Goal: Task Accomplishment & Management: Manage account settings

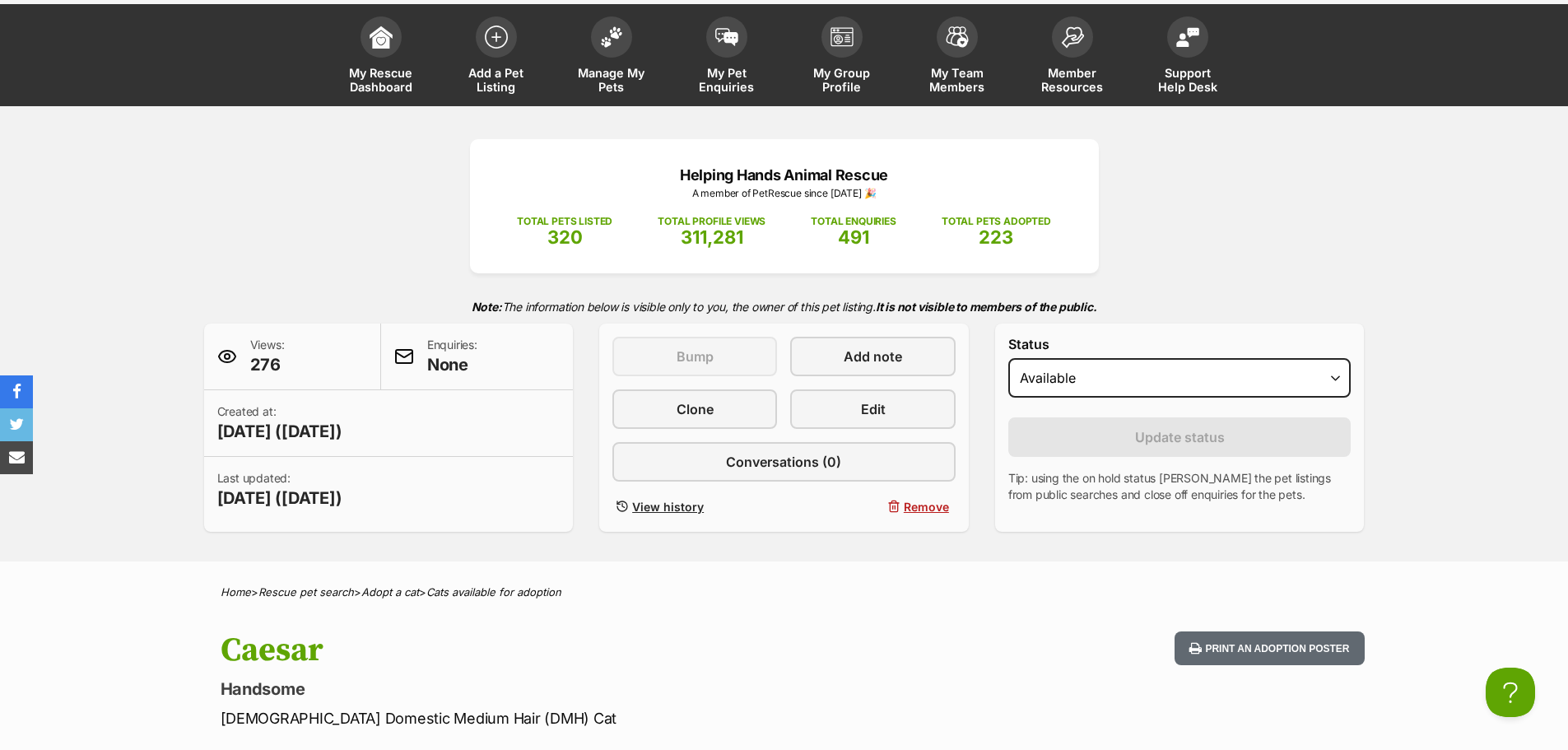
scroll to position [85, 0]
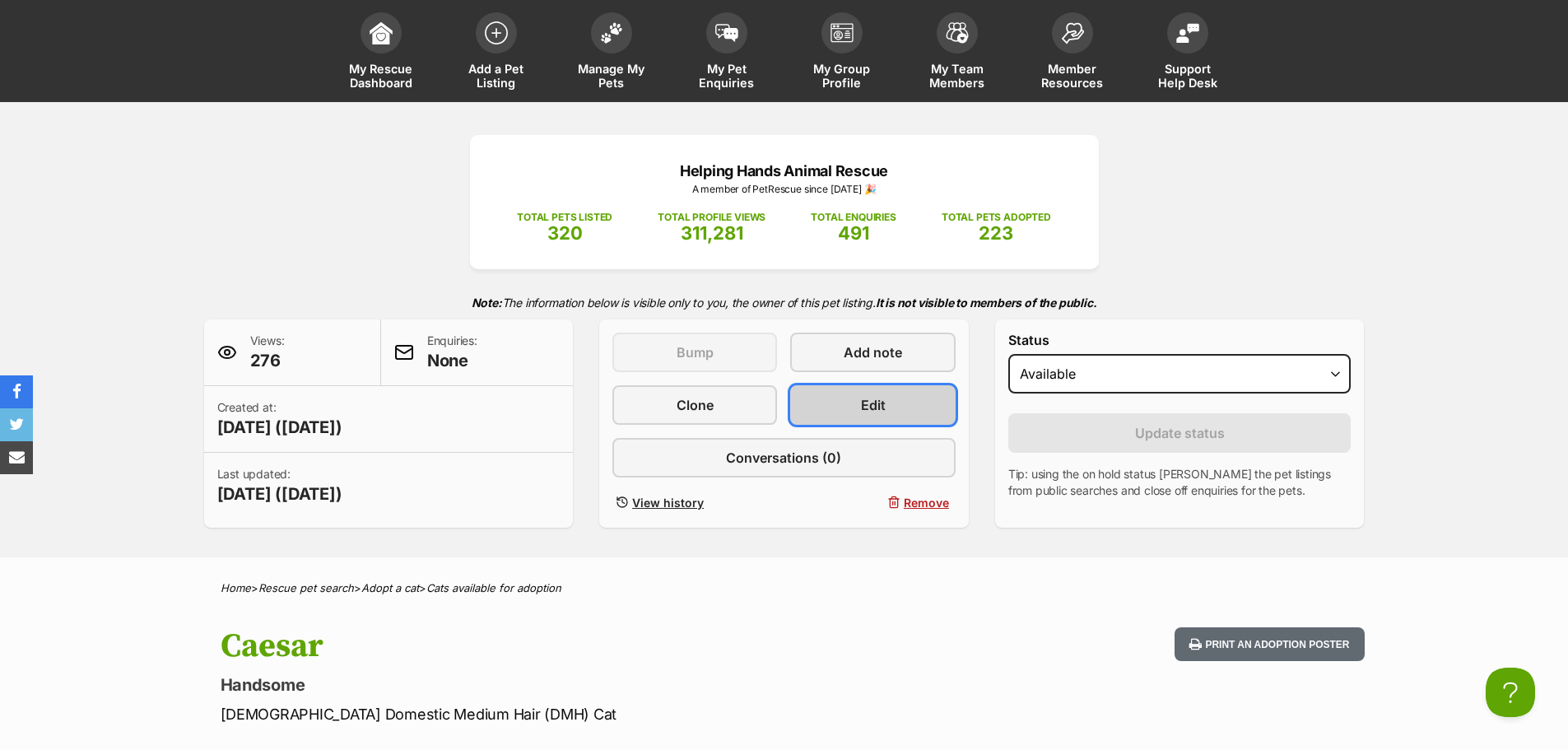
click at [860, 392] on link "Edit" at bounding box center [872, 405] width 164 height 39
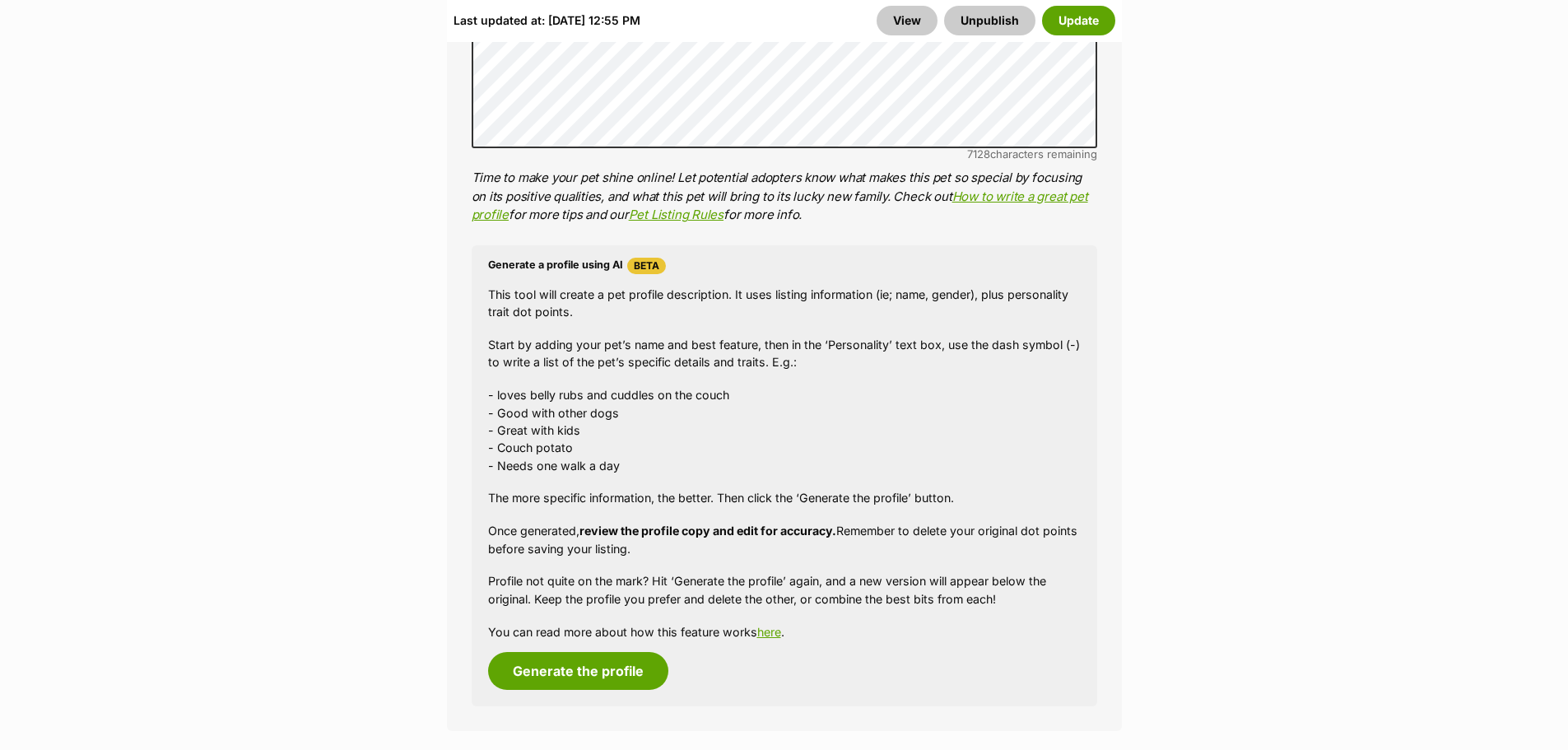
scroll to position [1637, 0]
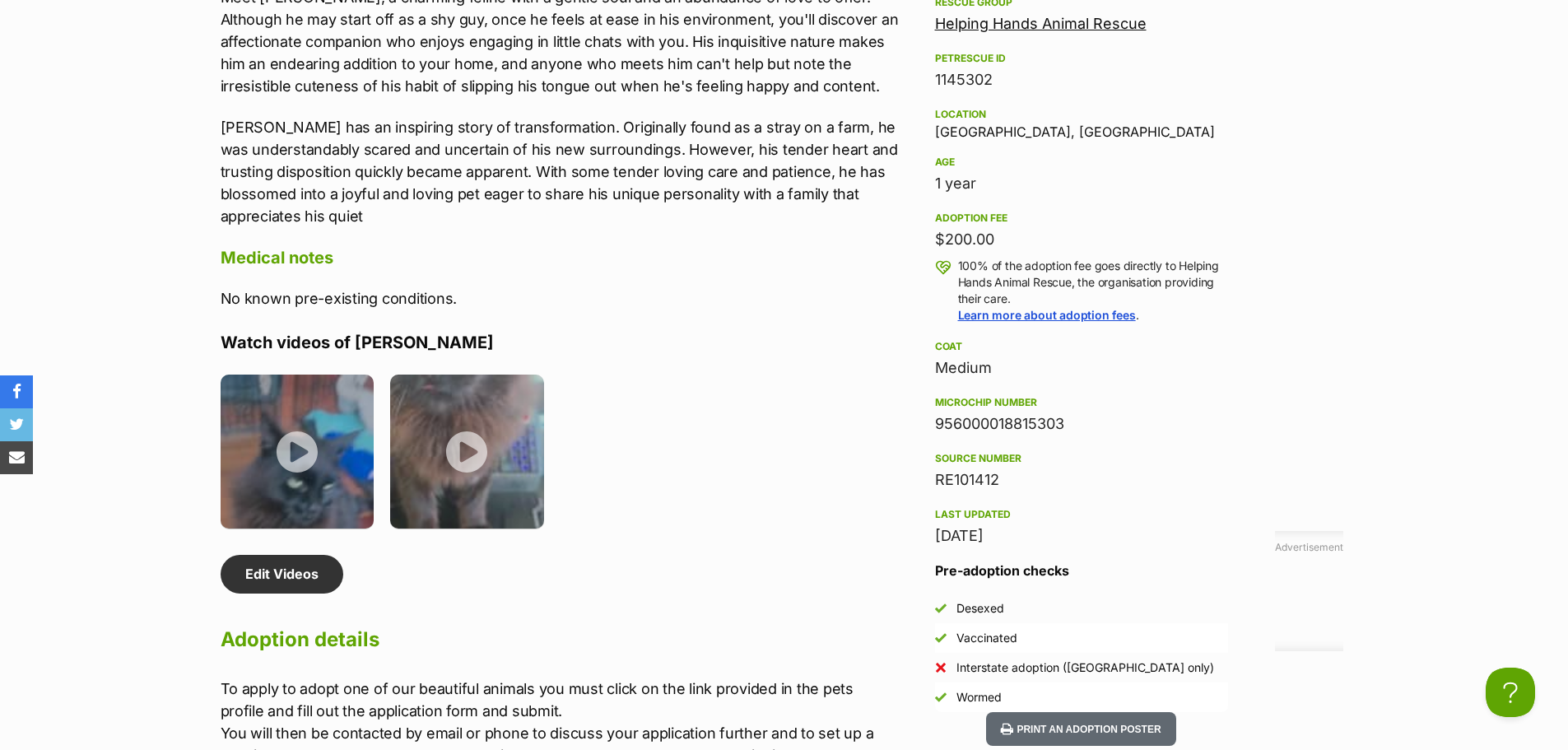
scroll to position [1528, 0]
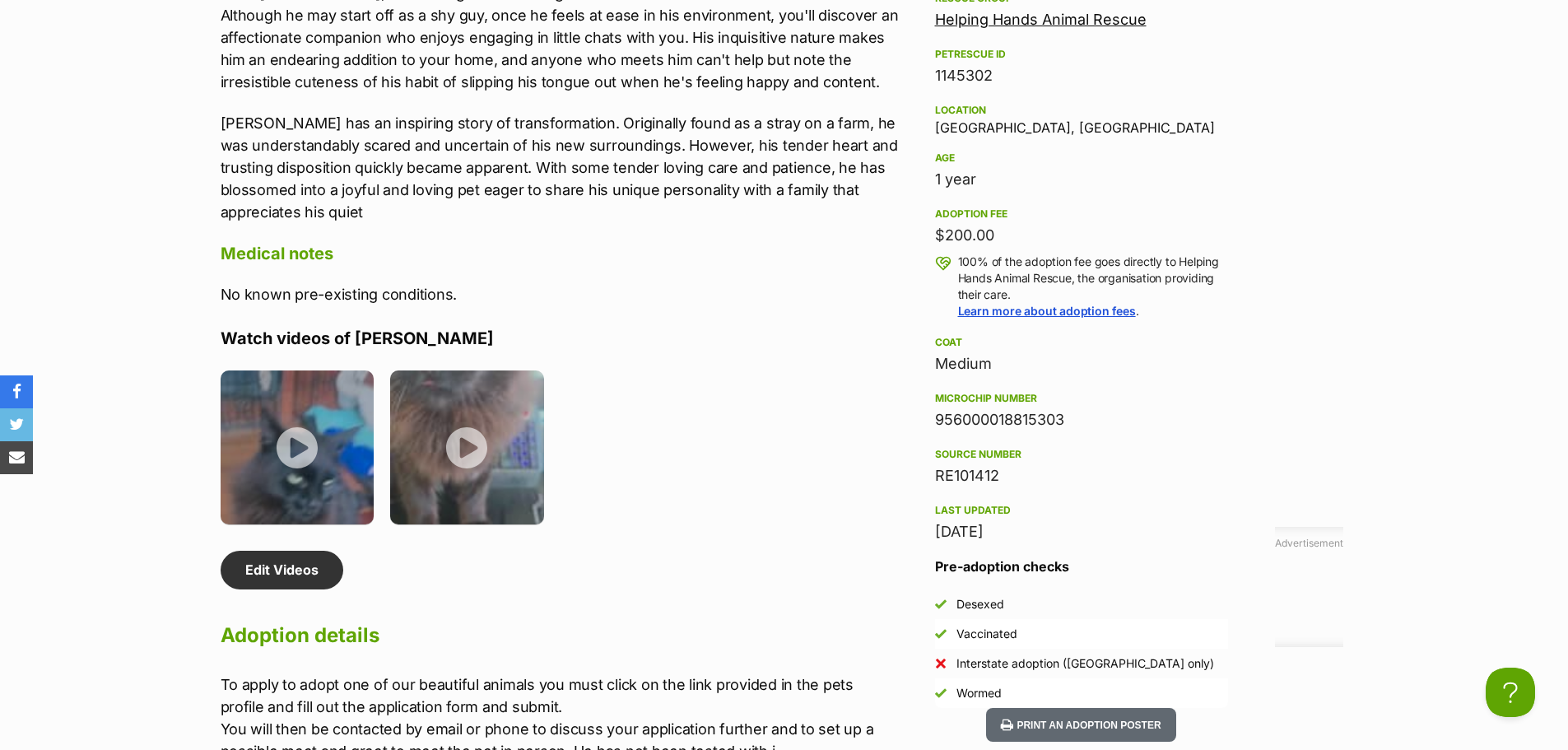
click at [976, 418] on div "956000018815303" at bounding box center [1081, 420] width 293 height 23
copy div "956000018815303"
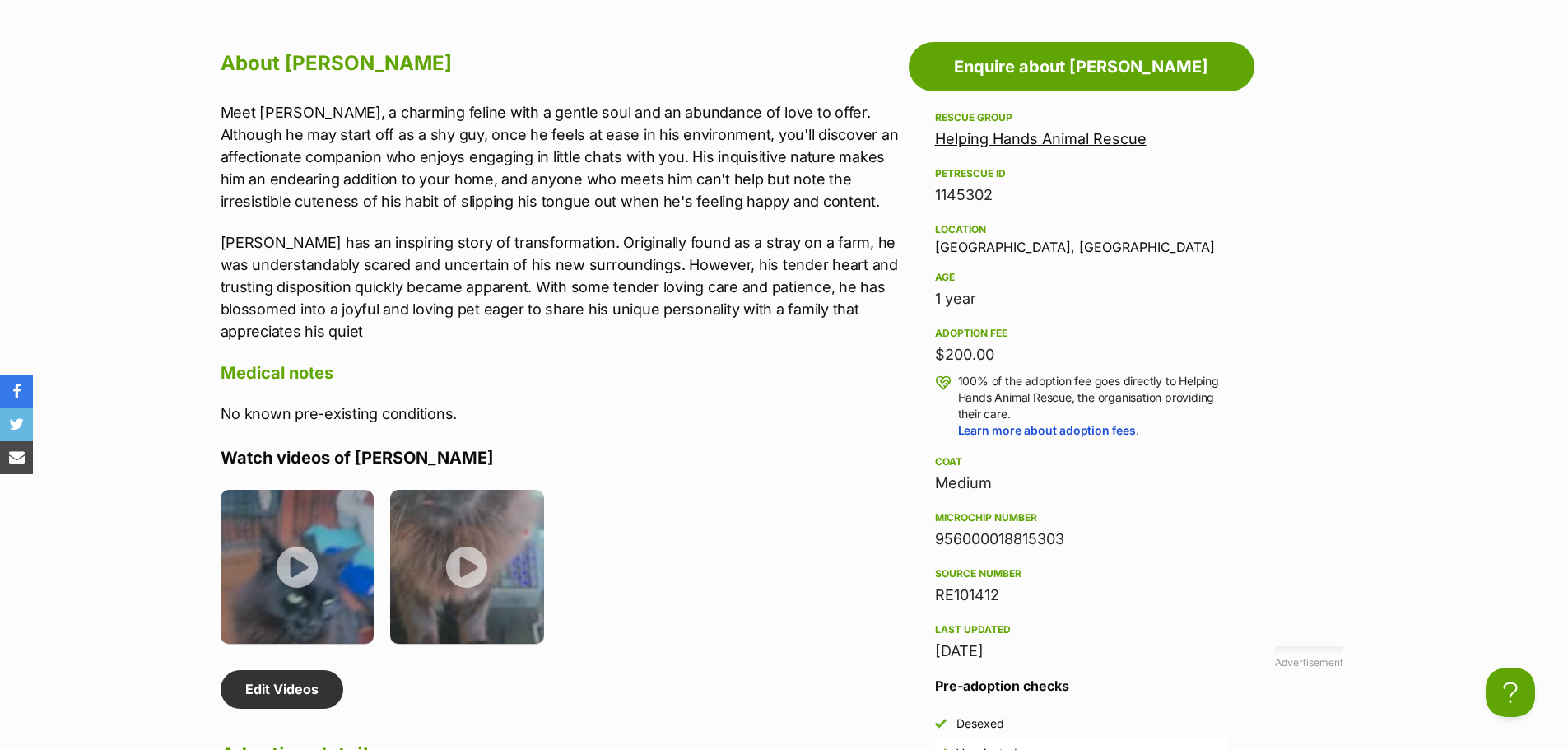
scroll to position [1390, 0]
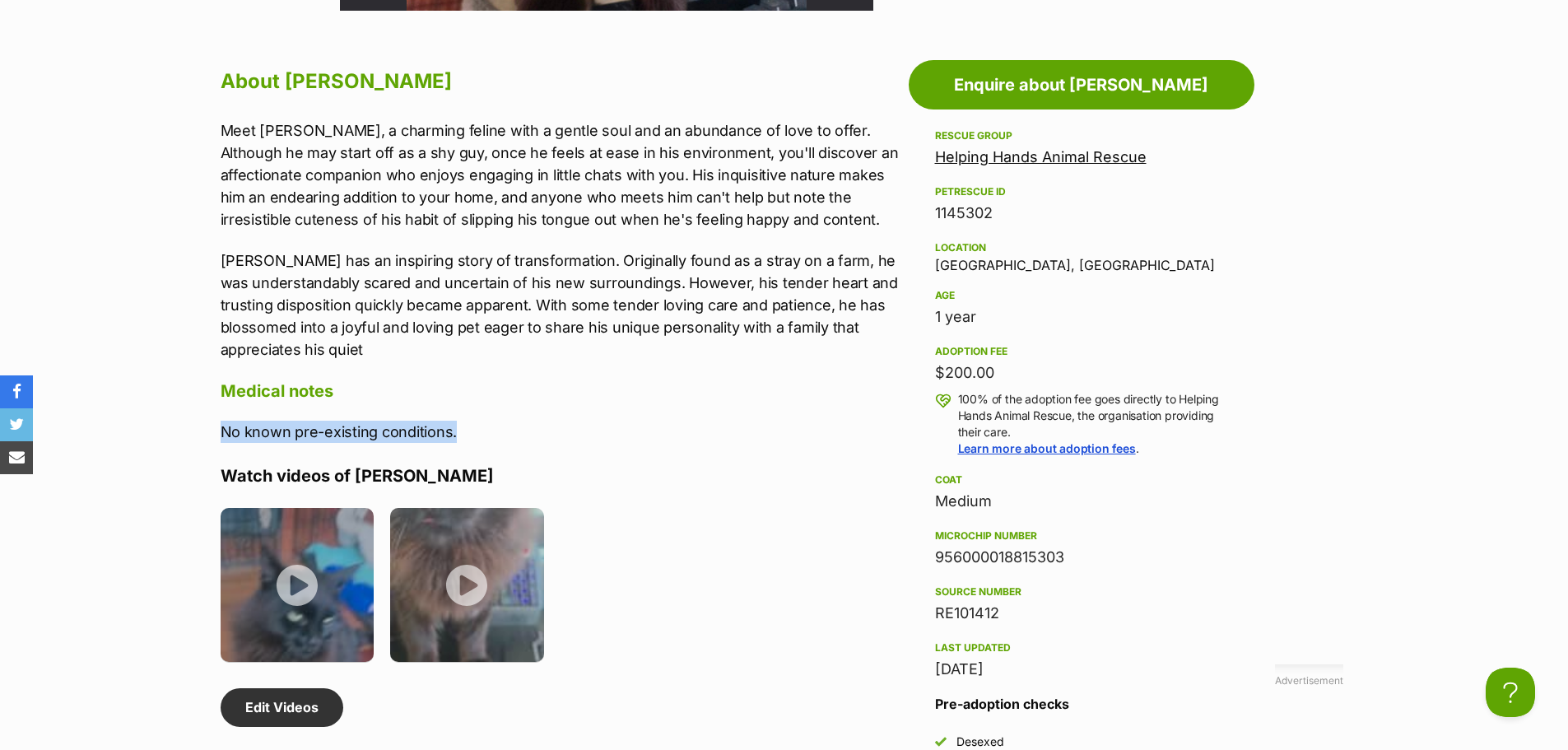
drag, startPoint x: 220, startPoint y: 427, endPoint x: 479, endPoint y: 434, distance: 259.1
click at [479, 434] on p "No known pre-existing conditions." at bounding box center [561, 432] width 680 height 22
copy p "No known pre-existing conditions."
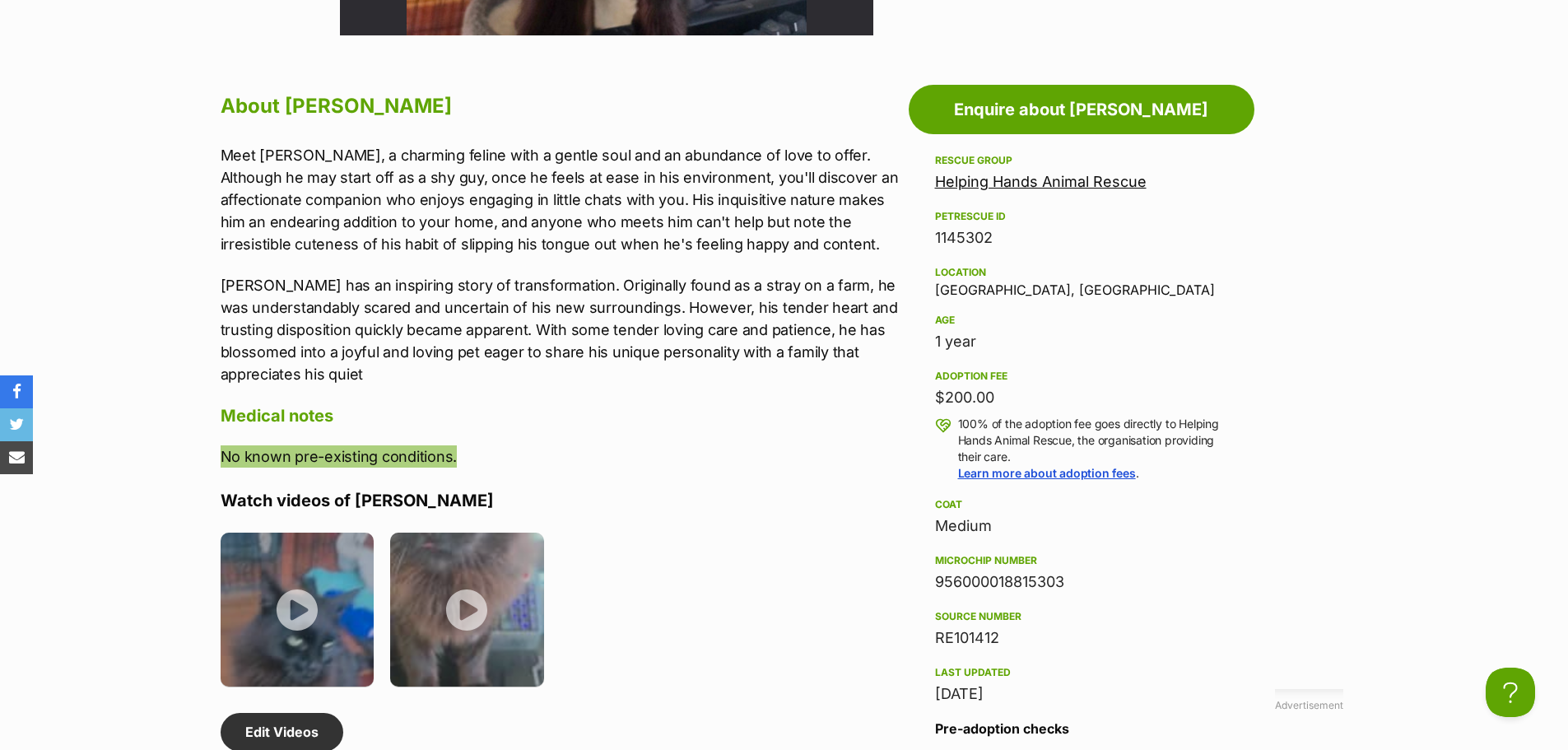
scroll to position [1336, 0]
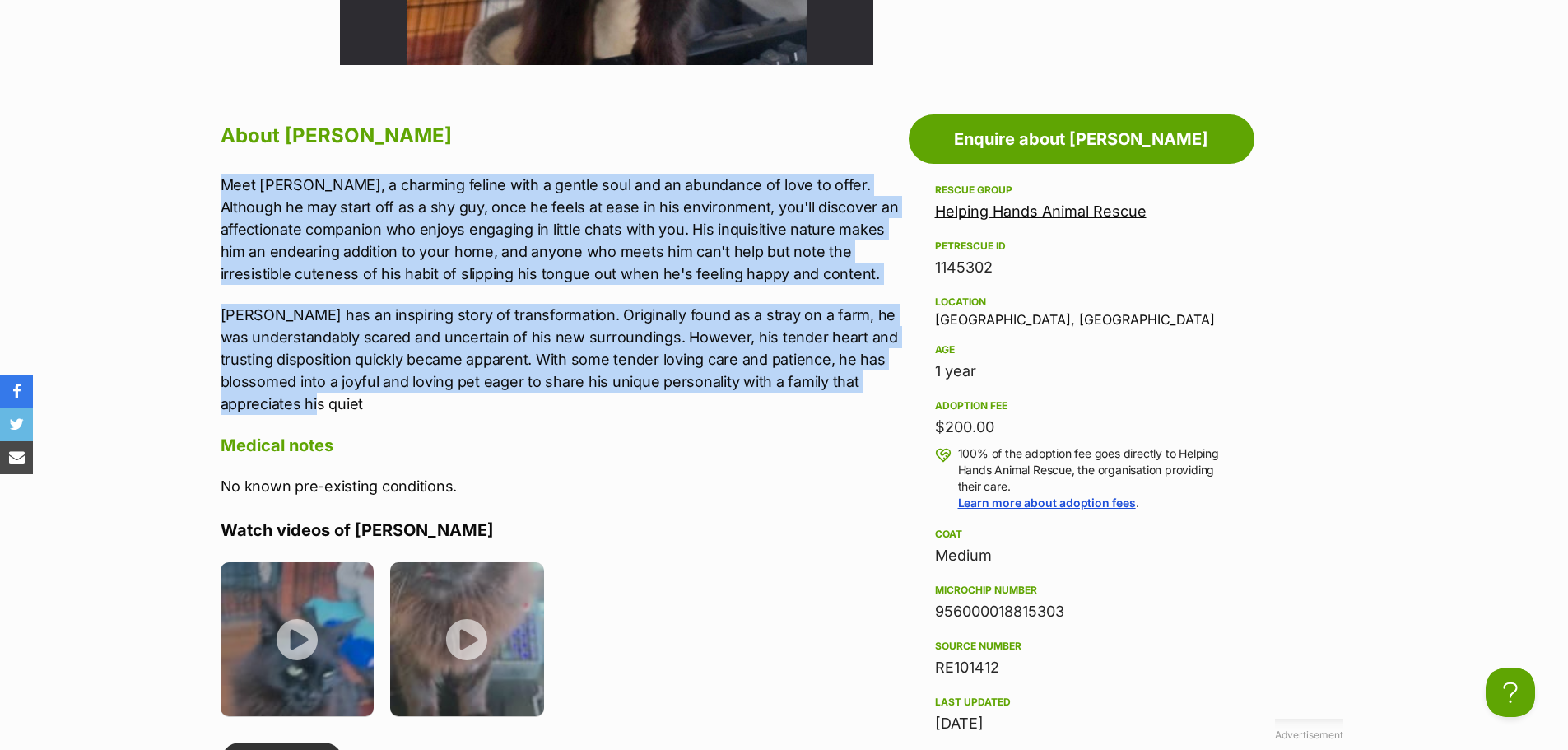
drag, startPoint x: 223, startPoint y: 183, endPoint x: 429, endPoint y: 397, distance: 297.0
click at [429, 397] on div "Meet Caesar, a charming feline with a gentle soul and an abundance of love to o…" at bounding box center [561, 295] width 680 height 241
copy div "Meet Caesar, a charming feline with a gentle soul and an abundance of love to o…"
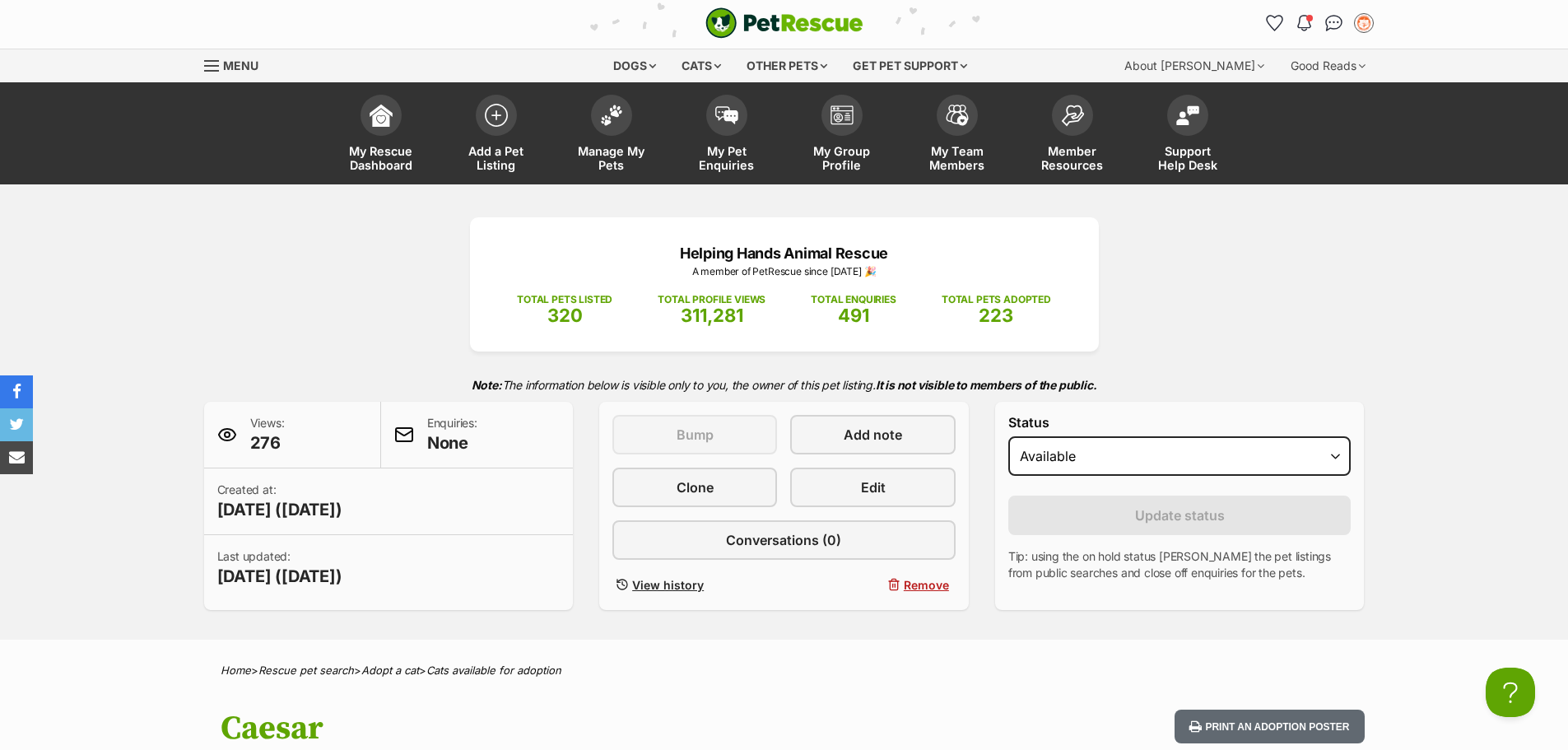
scroll to position [0, 0]
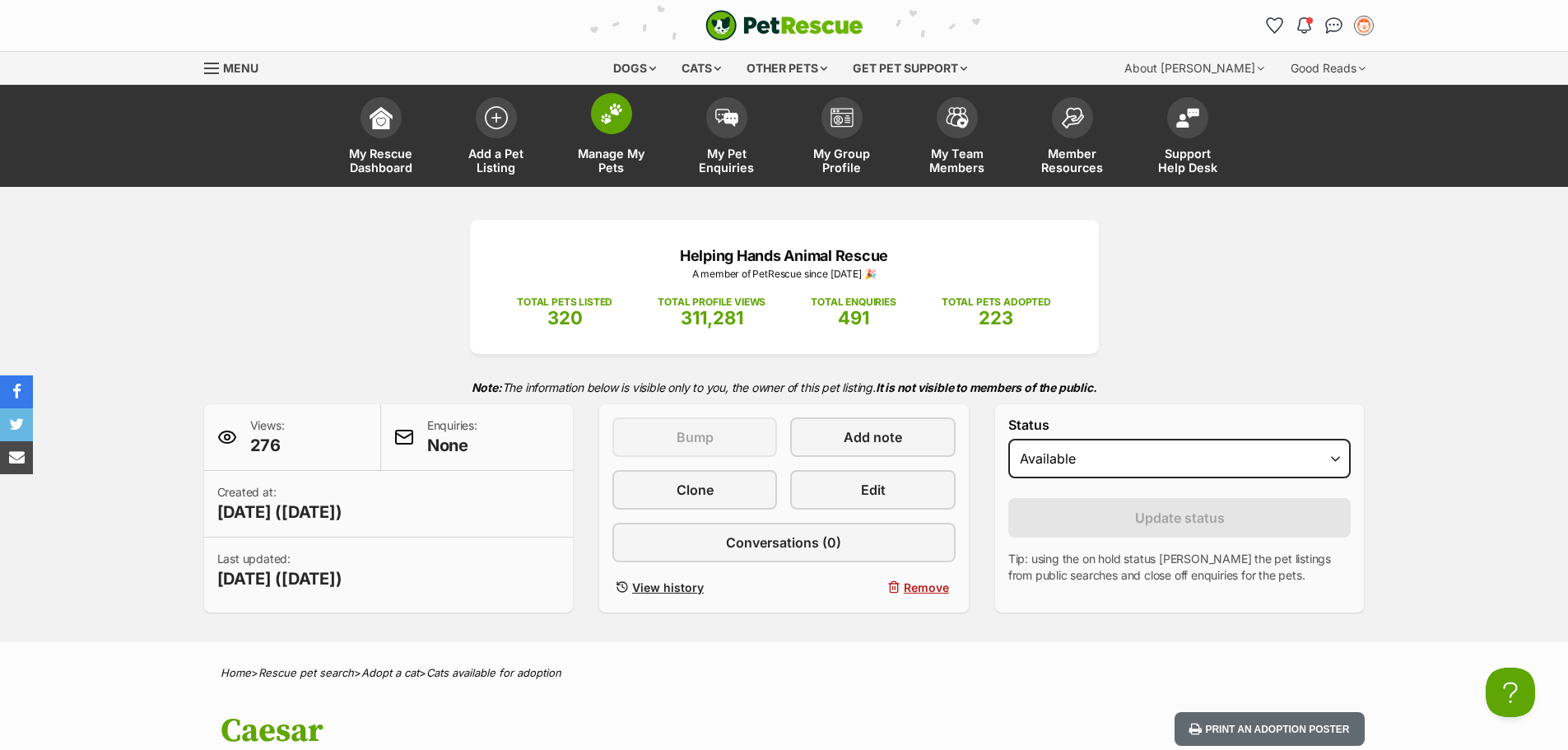
click at [608, 134] on link "Manage My Pets" at bounding box center [611, 138] width 116 height 98
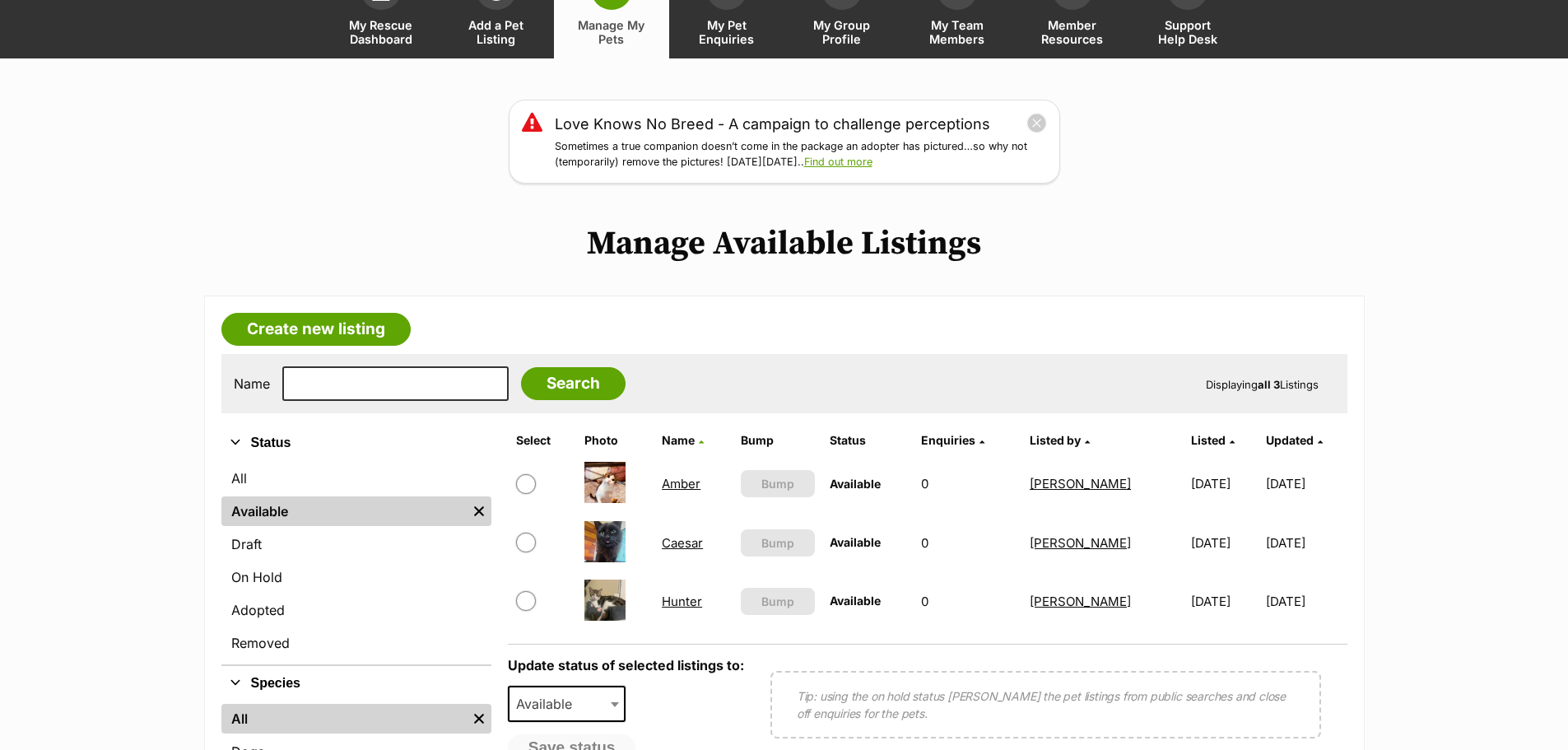
scroll to position [138, 0]
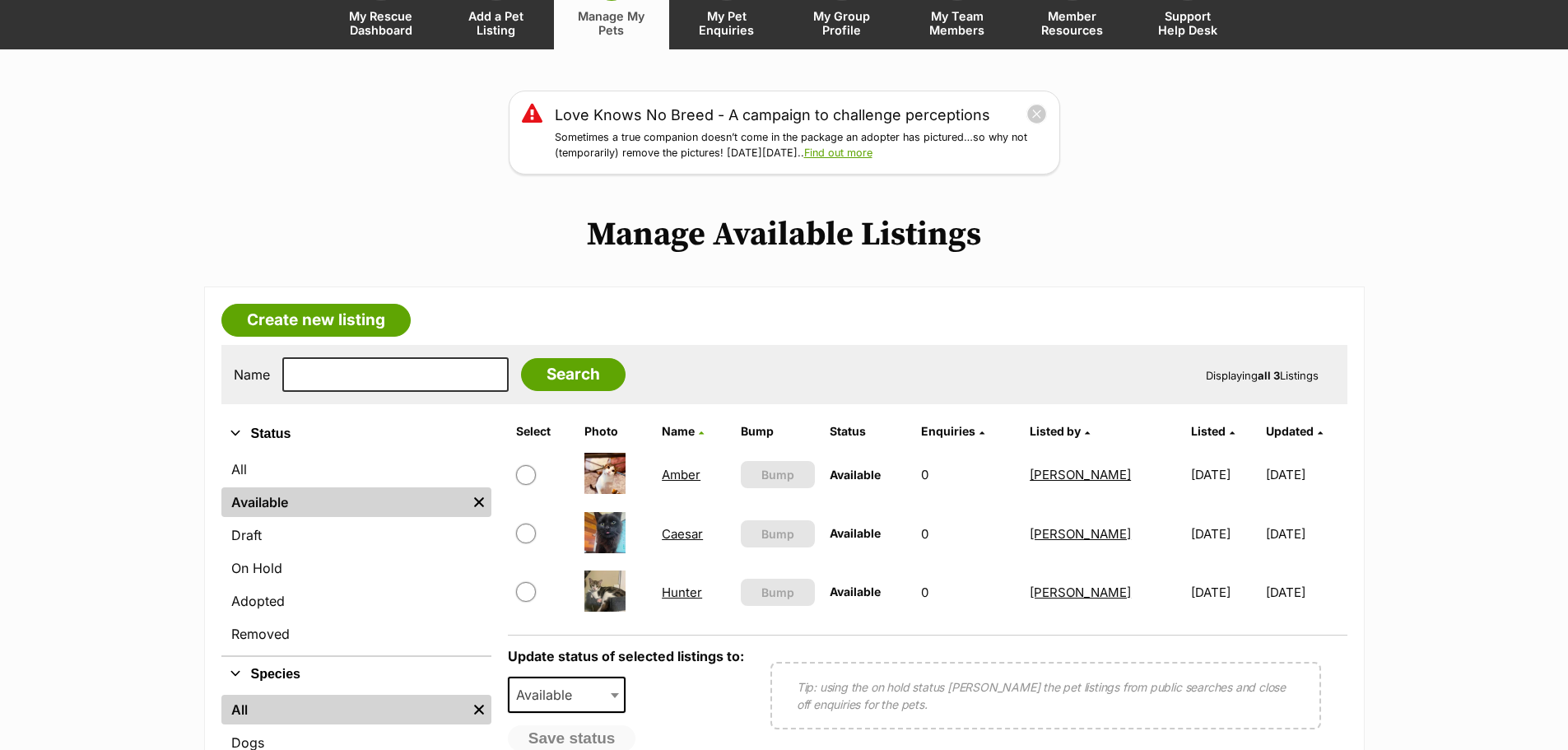
click at [684, 478] on link "Amber" at bounding box center [680, 474] width 39 height 15
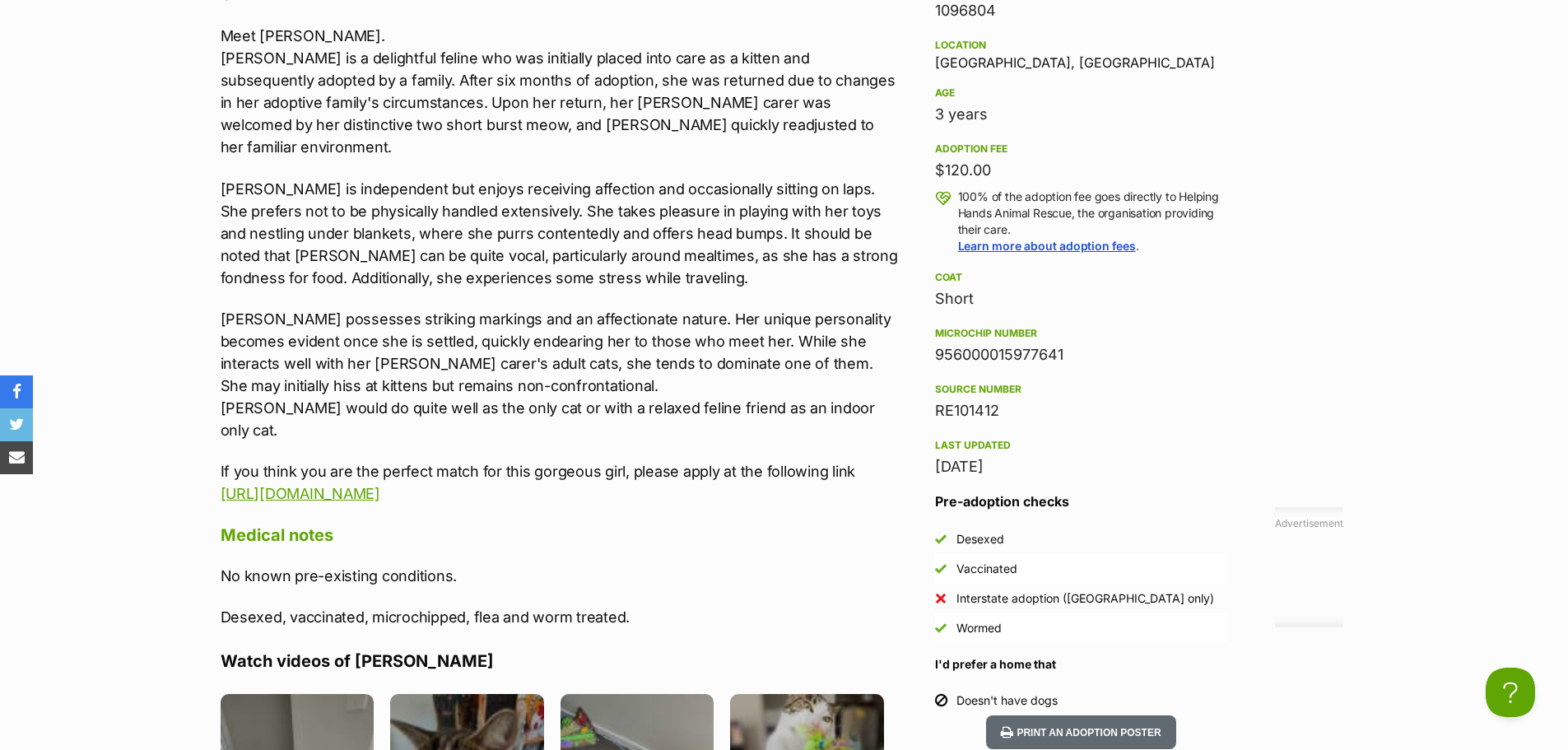
scroll to position [1602, 0]
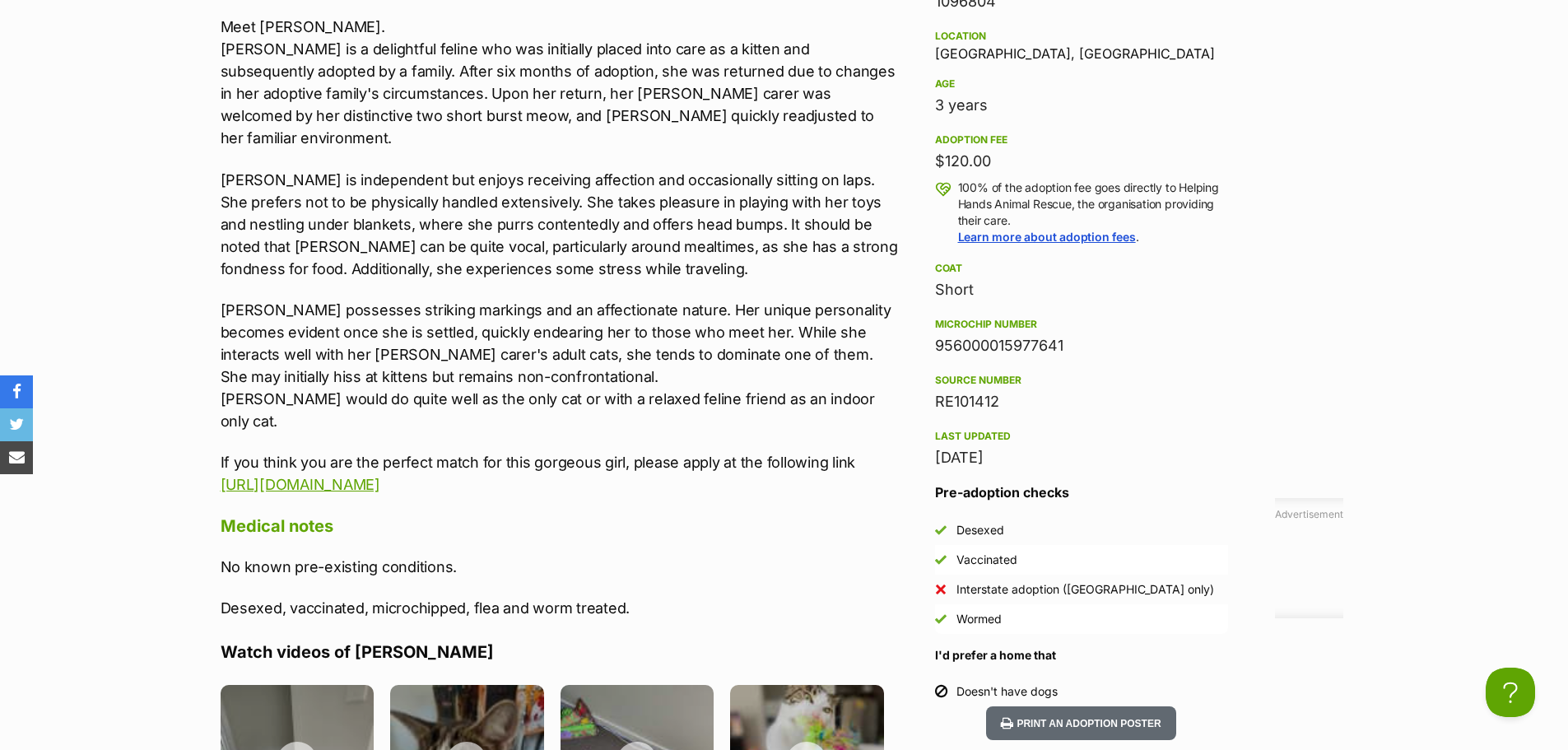
drag, startPoint x: 211, startPoint y: 417, endPoint x: 693, endPoint y: 442, distance: 482.6
click at [693, 442] on div "About Amber PLEASE NOTE: Sending an enquiry through Petrescue is not applying f…" at bounding box center [552, 464] width 697 height 1225
copy p "If you think you are the perfect match for this gorgeous girl, please apply at …"
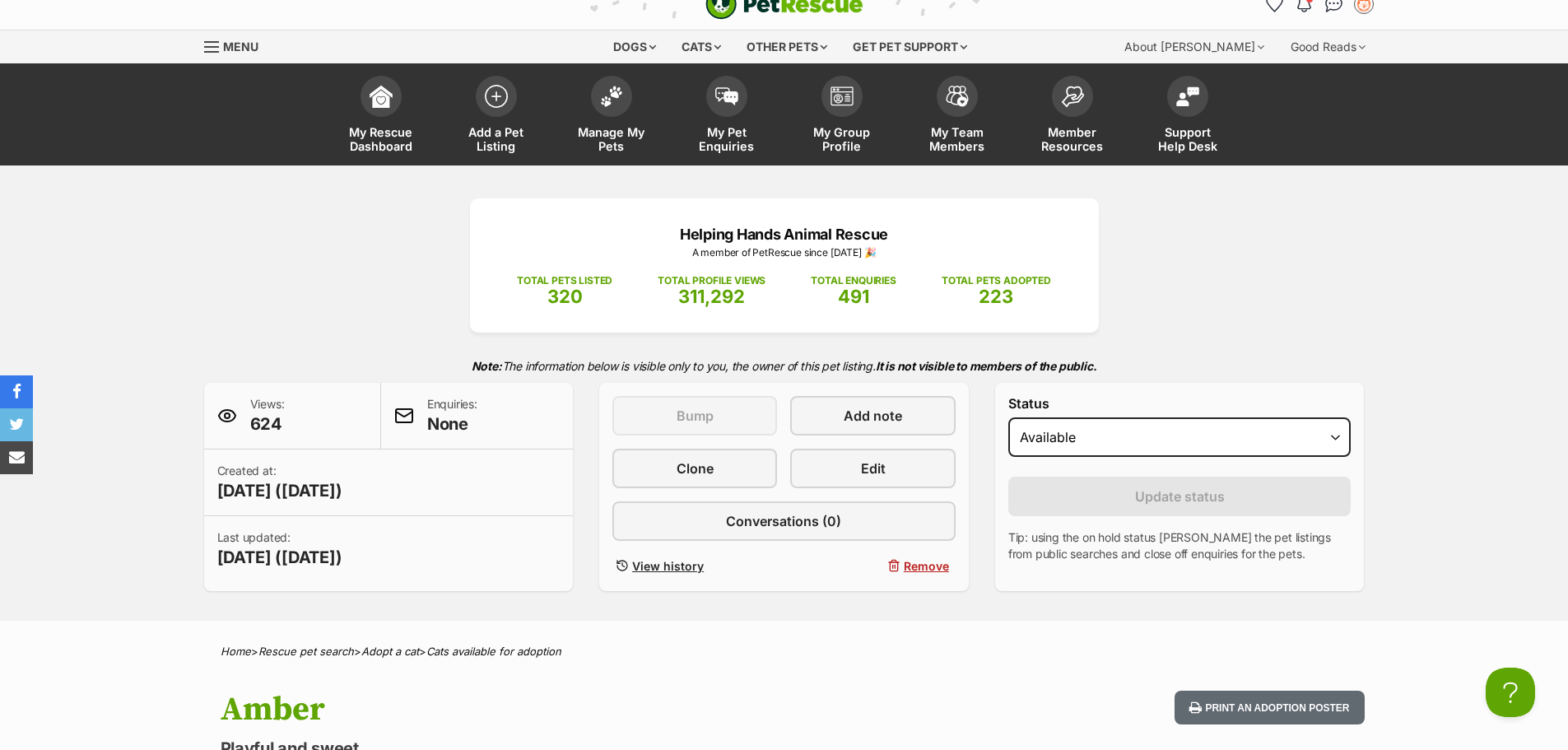
scroll to position [0, 0]
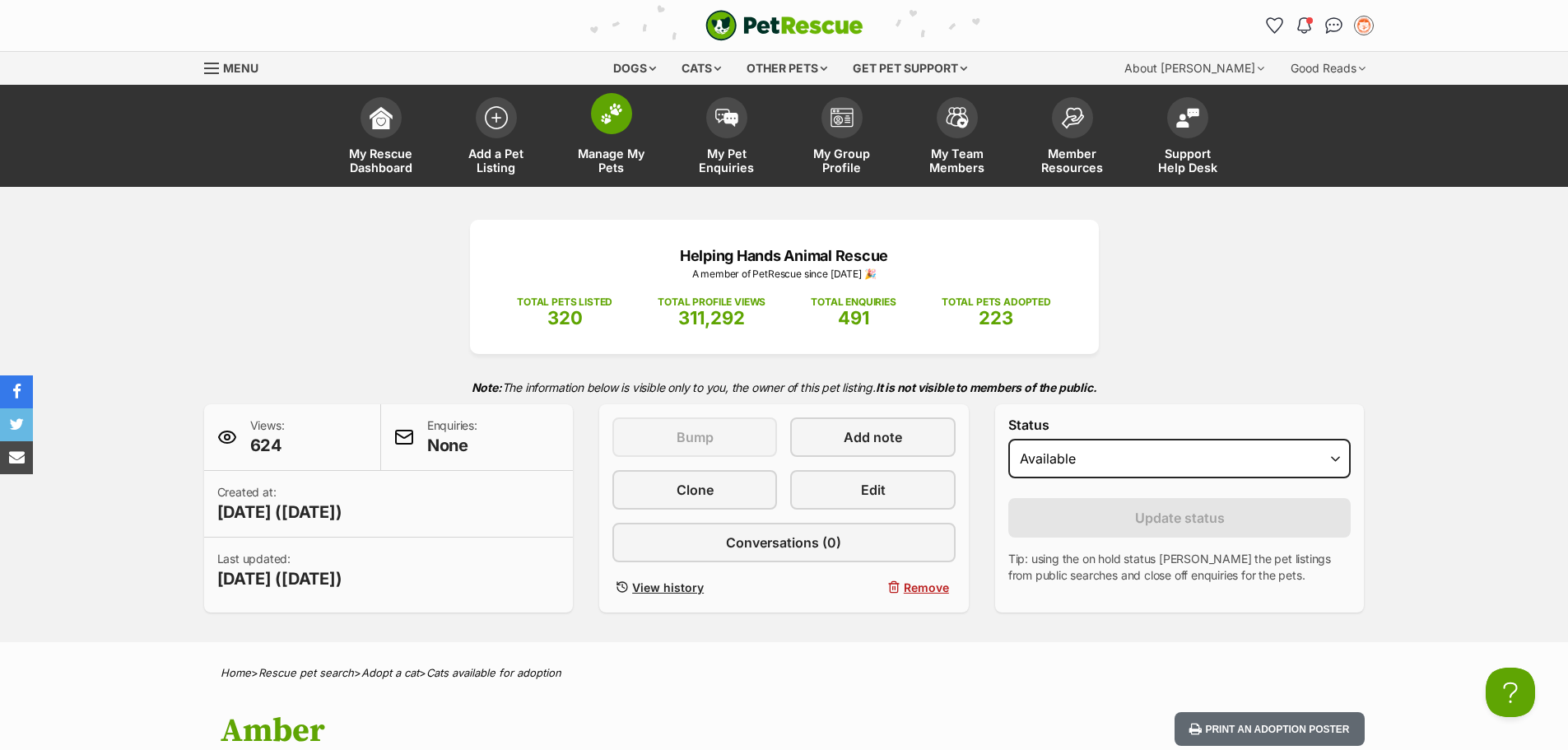
click at [605, 128] on span at bounding box center [611, 114] width 41 height 41
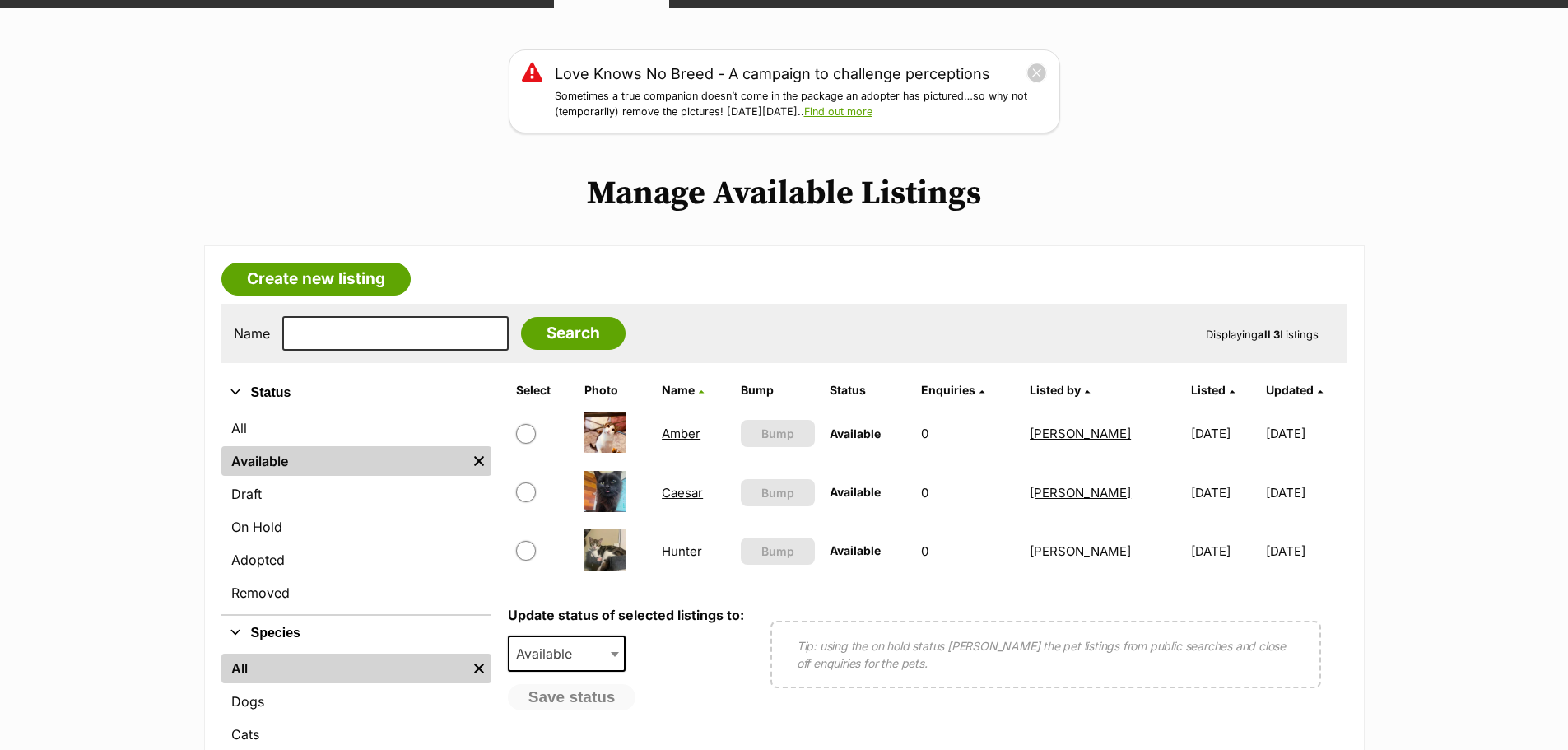
scroll to position [192, 0]
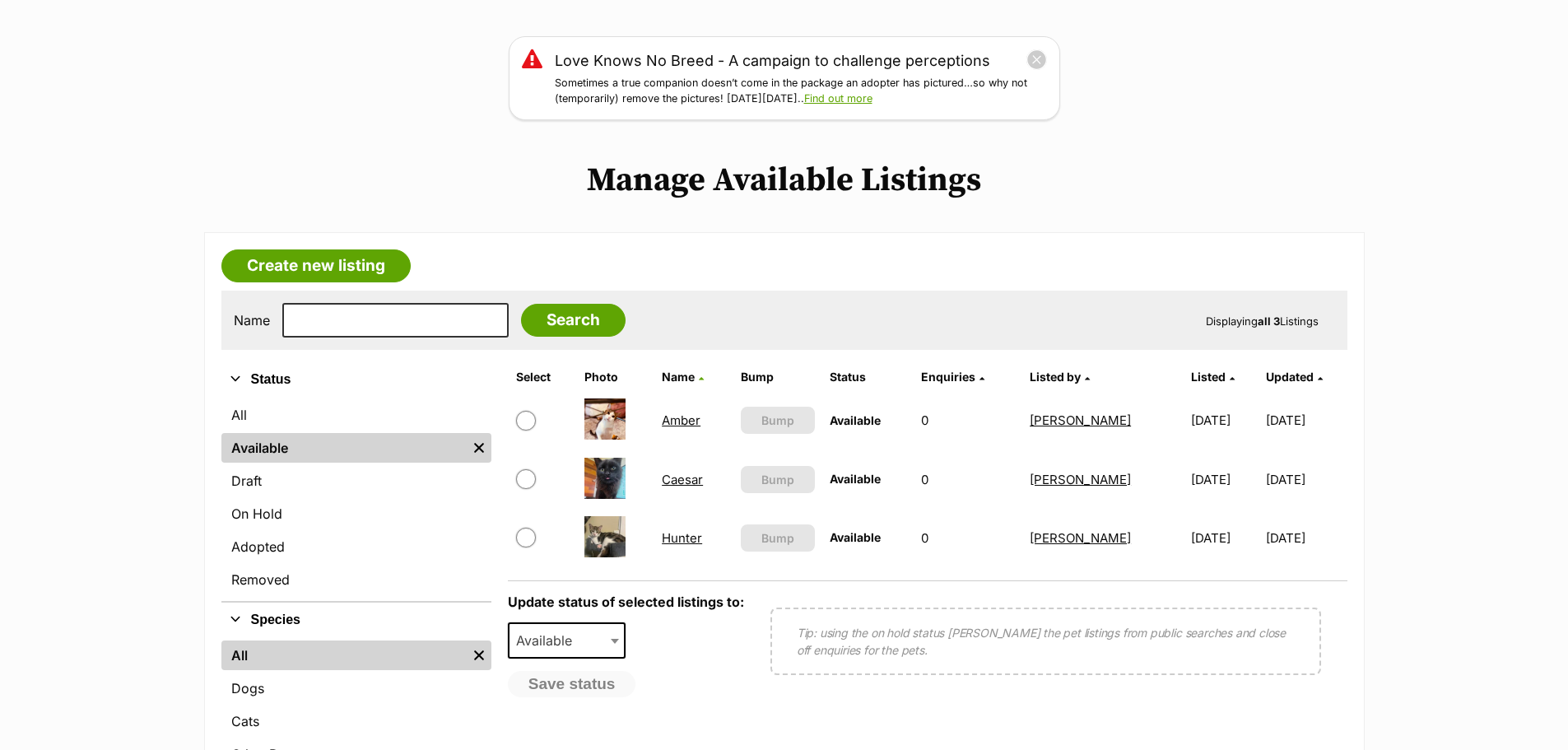
click at [680, 475] on link "Caesar" at bounding box center [682, 479] width 41 height 15
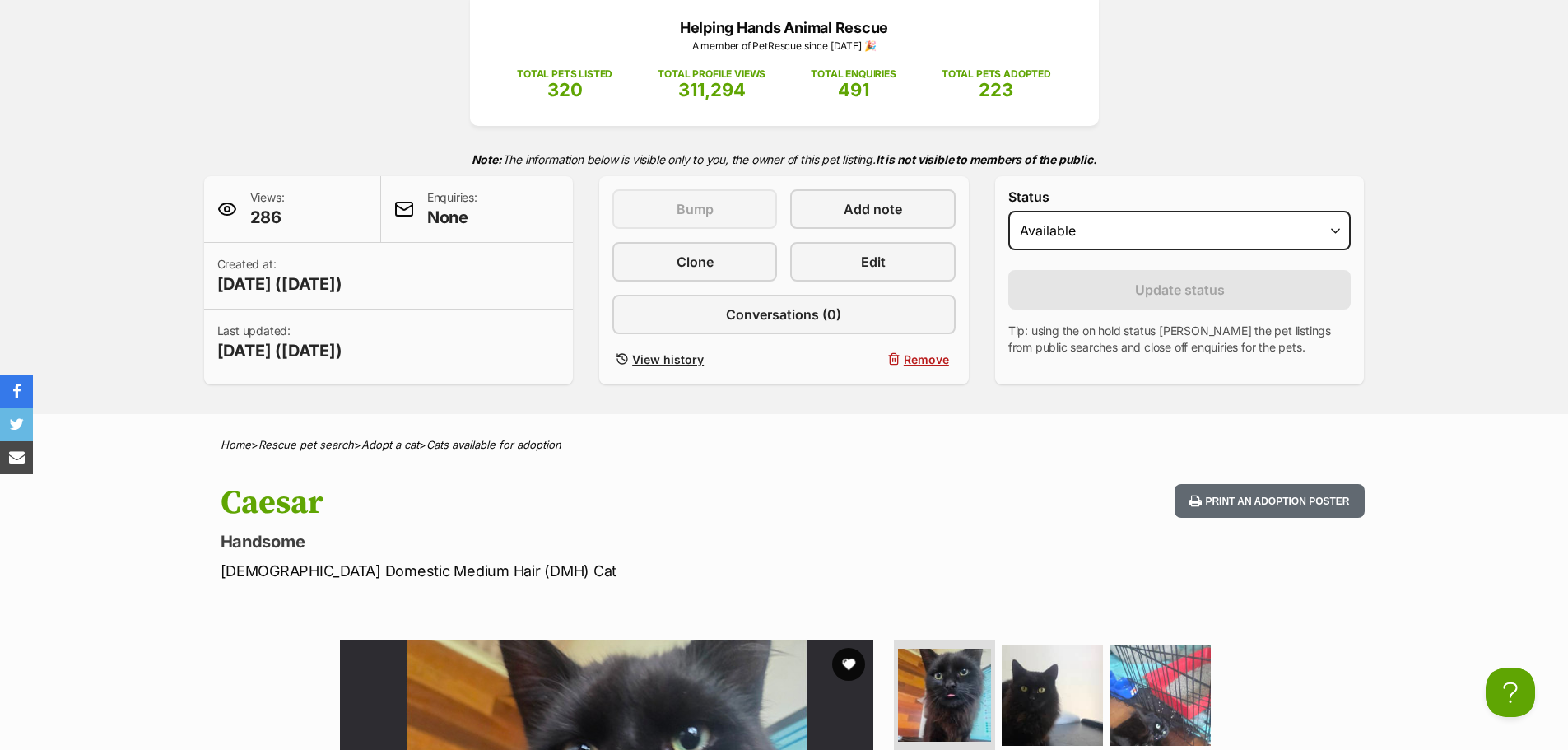
scroll to position [186, 0]
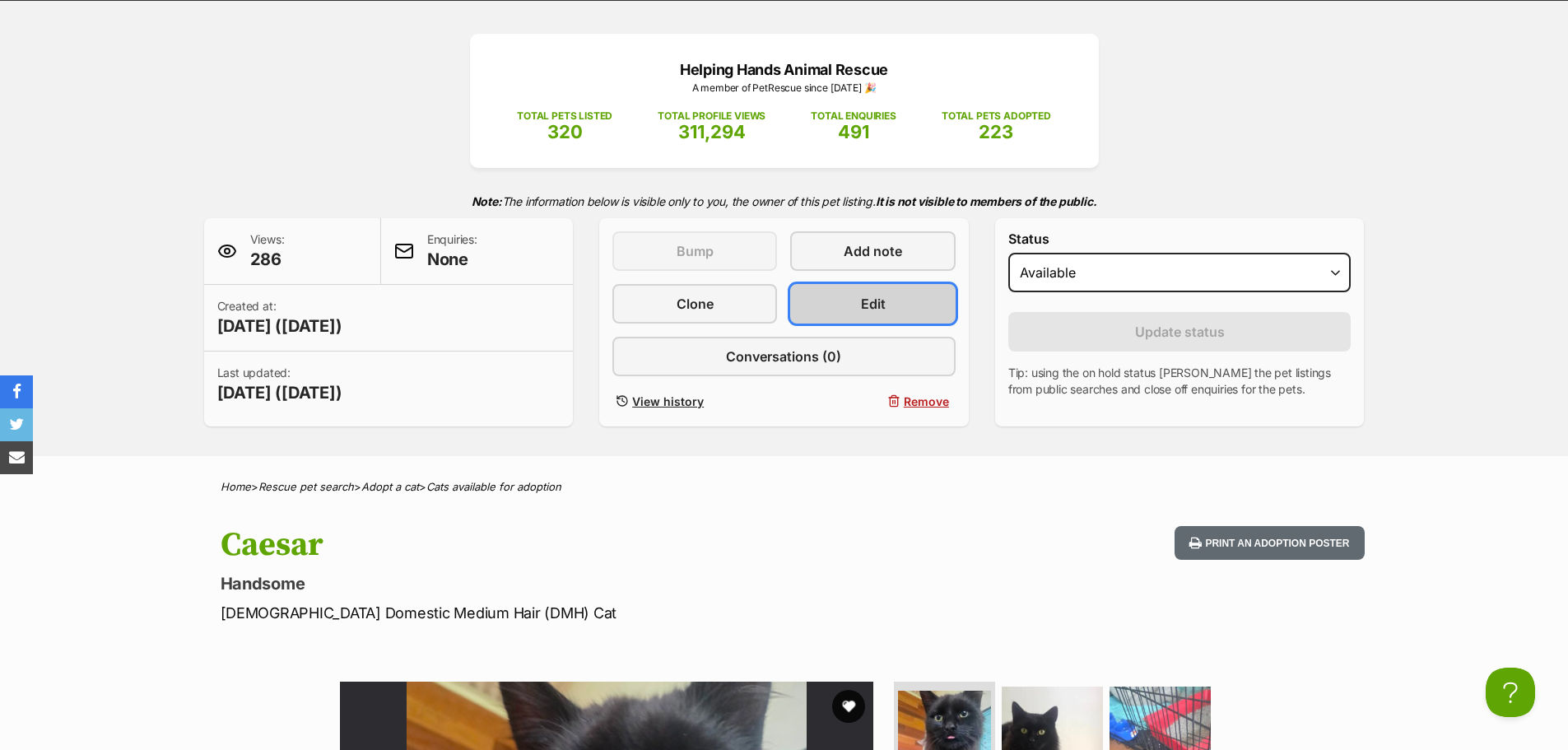
click at [826, 300] on link "Edit" at bounding box center [872, 304] width 164 height 39
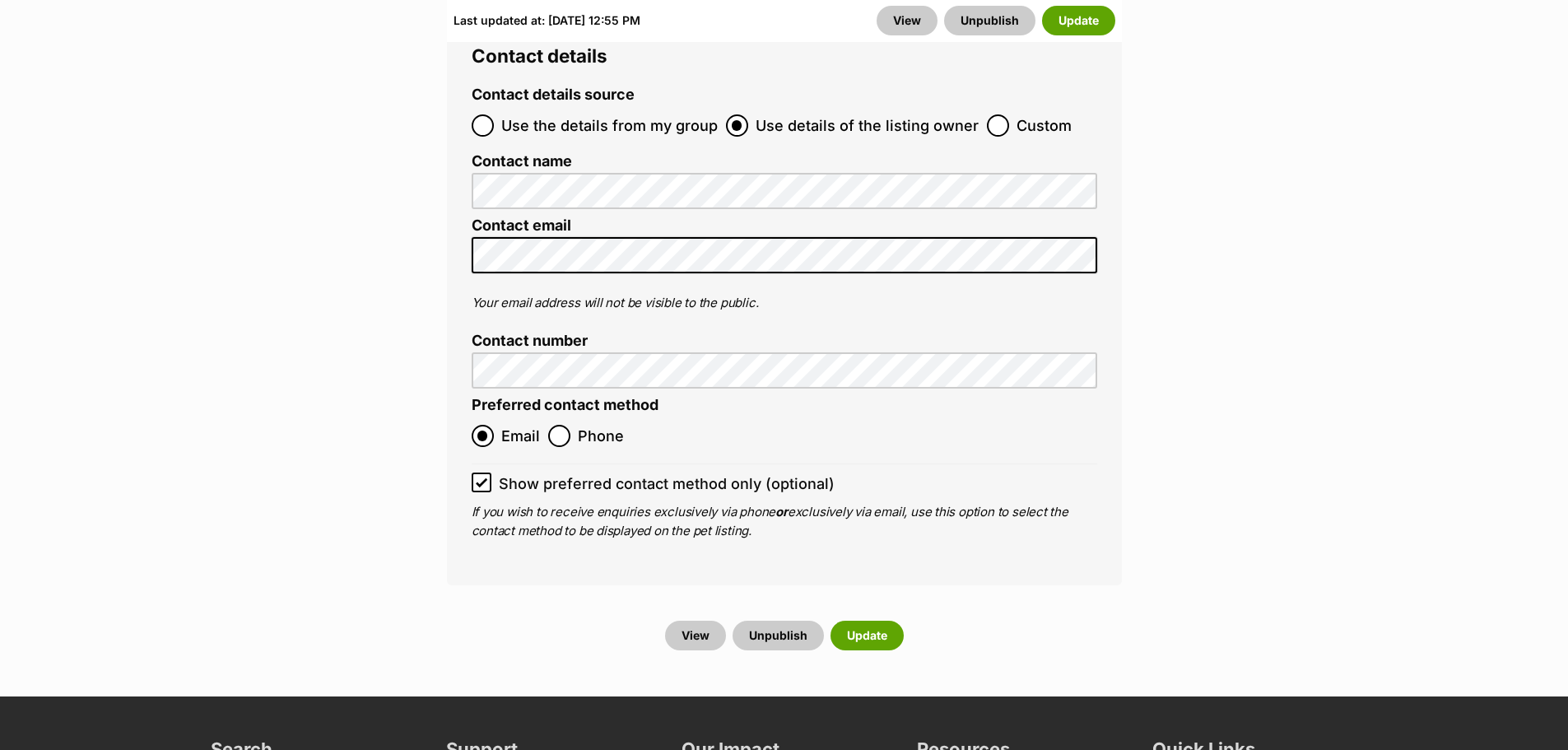
scroll to position [6741, 0]
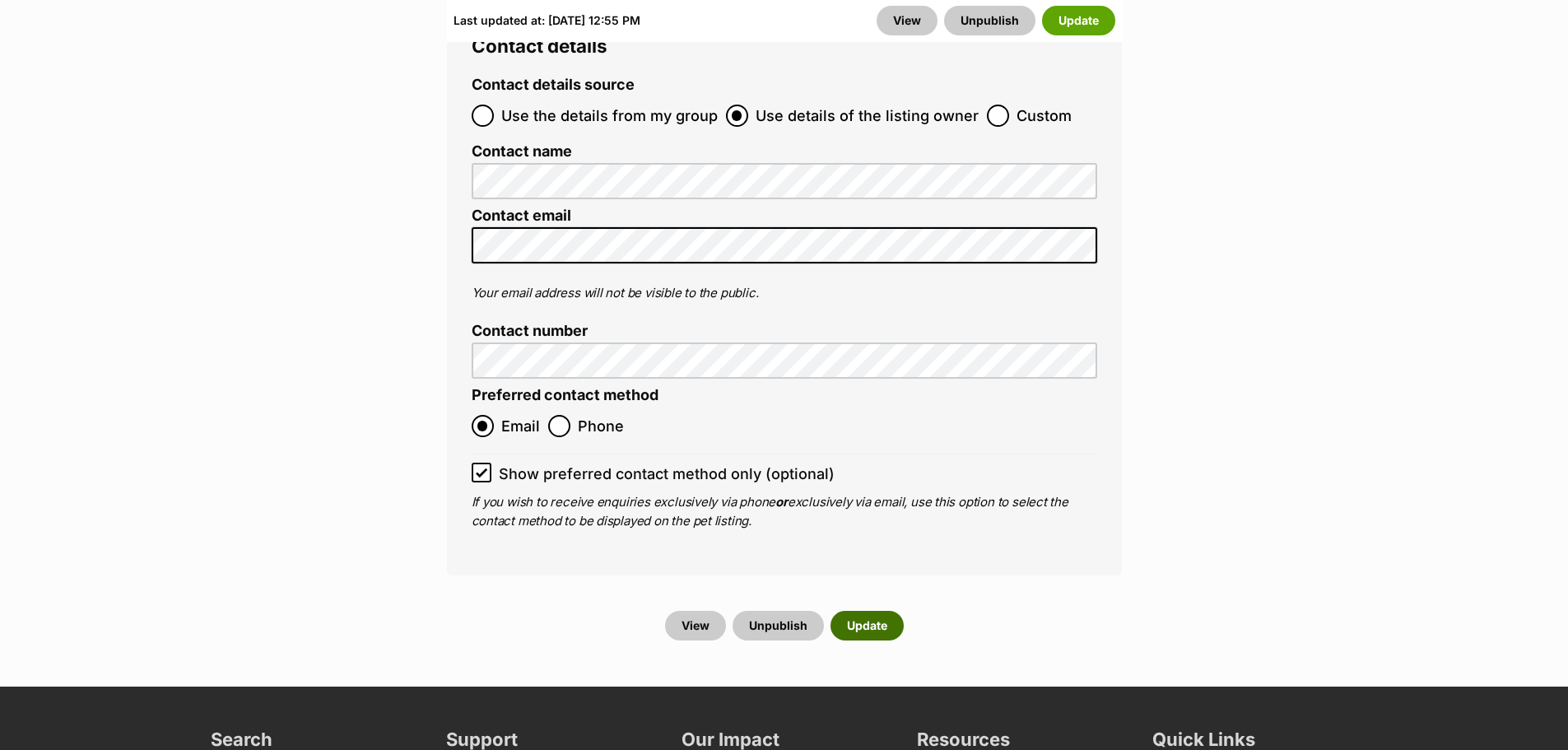
click at [869, 611] on button "Update" at bounding box center [867, 626] width 74 height 30
